Goal: Information Seeking & Learning: Learn about a topic

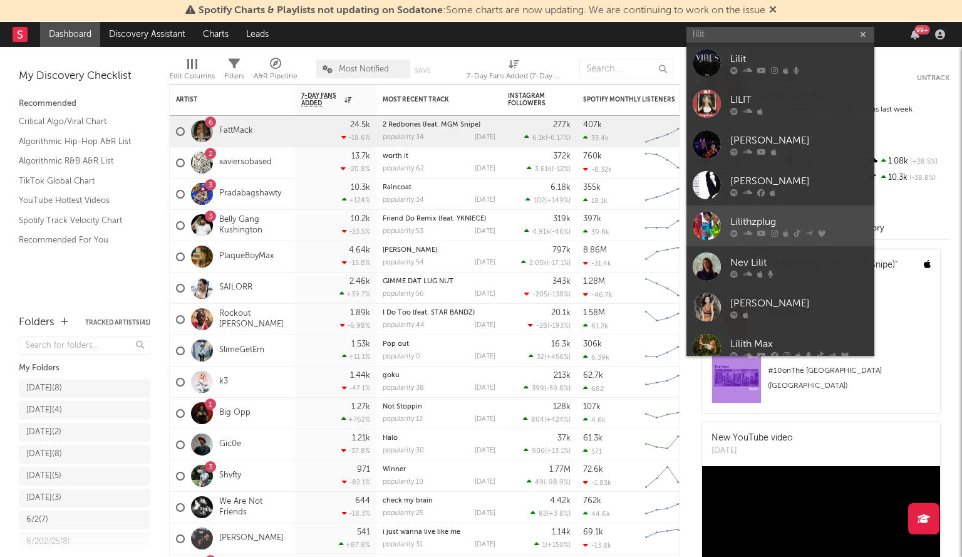
type input "lilit"
click at [710, 220] on div at bounding box center [707, 226] width 28 height 28
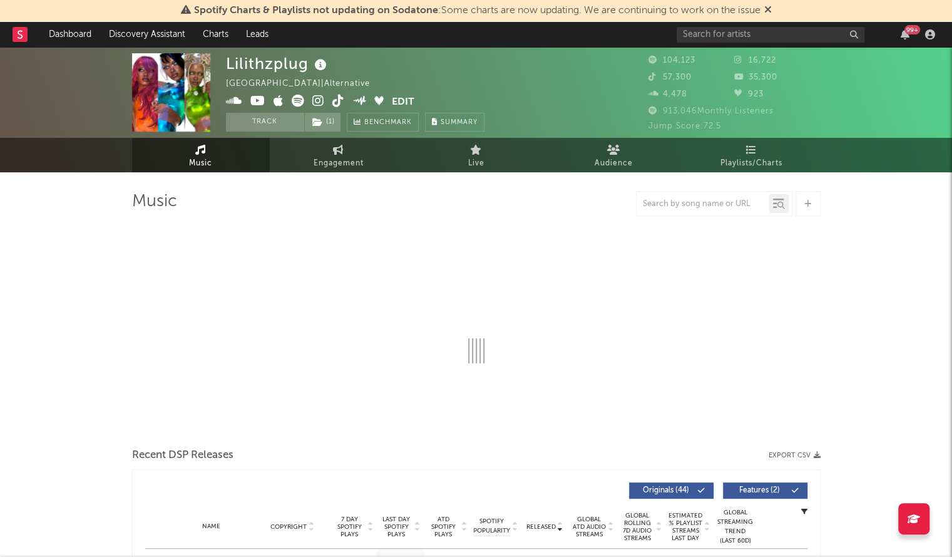
select select "6m"
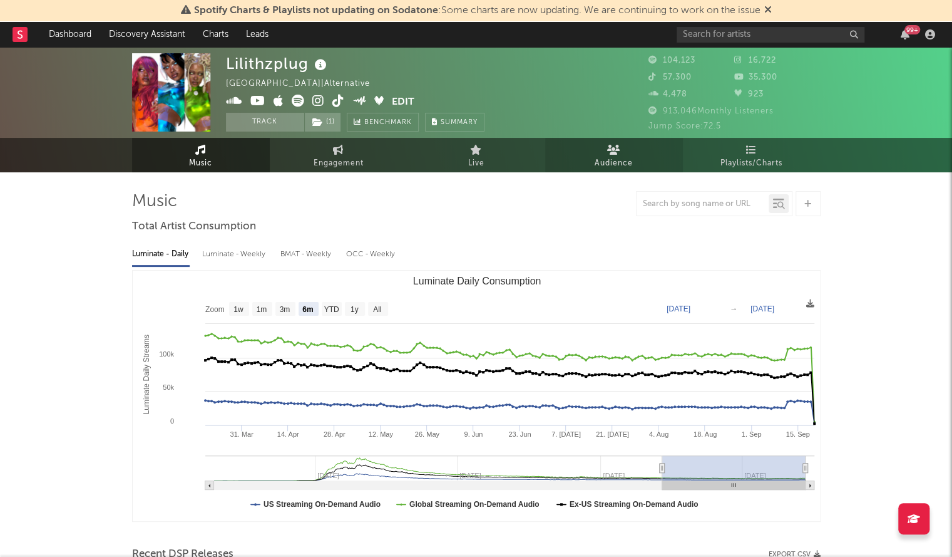
click at [610, 150] on icon at bounding box center [613, 150] width 13 height 10
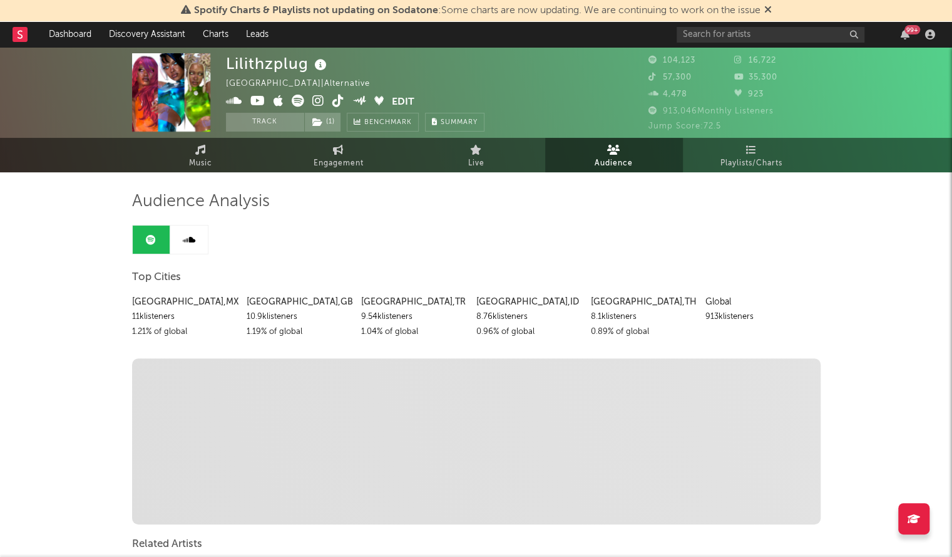
click at [224, 305] on div "[GEOGRAPHIC_DATA] , [GEOGRAPHIC_DATA]" at bounding box center [184, 301] width 105 height 15
